Goal: Navigation & Orientation: Find specific page/section

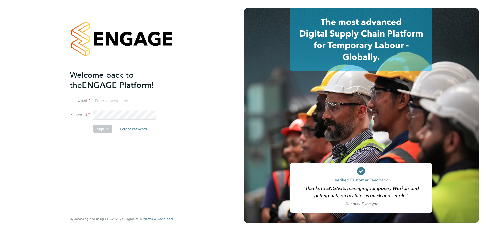
type input "[EMAIL_ADDRESS][PERSON_NAME][DOMAIN_NAME]"
click at [105, 129] on button "Sign In" at bounding box center [102, 129] width 19 height 8
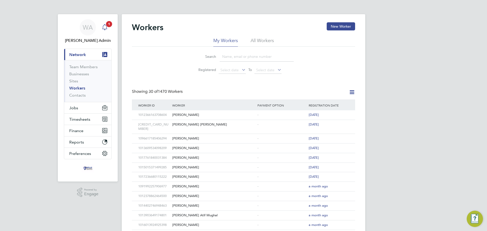
click at [103, 26] on icon "Main navigation" at bounding box center [105, 27] width 6 height 6
